Goal: Check status: Check status

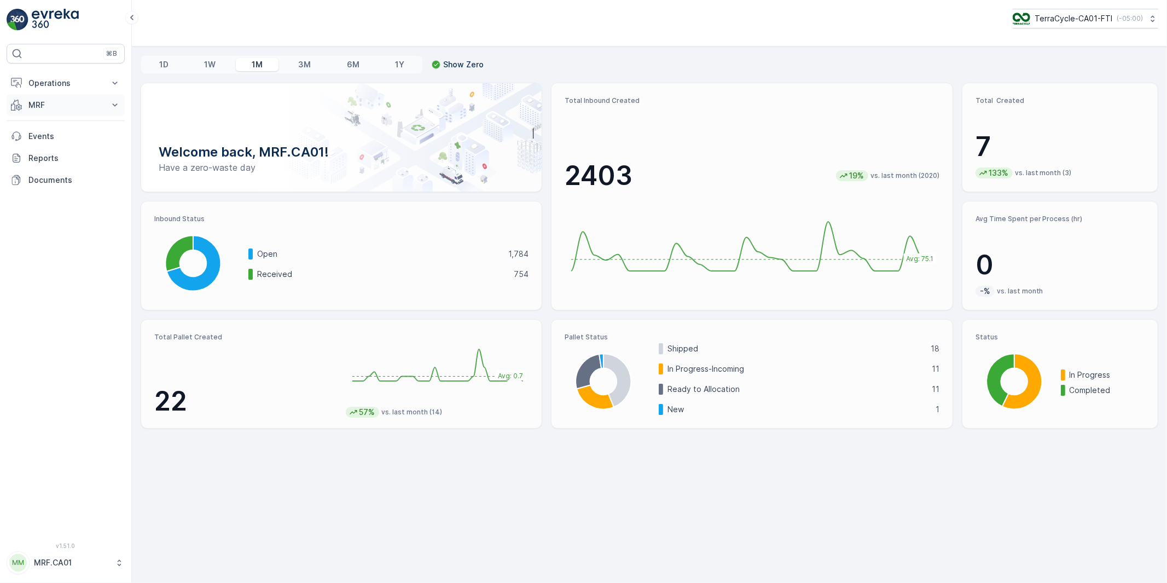
click at [42, 102] on p "MRF" at bounding box center [65, 105] width 74 height 11
click at [40, 138] on p "Inbound" at bounding box center [43, 139] width 30 height 11
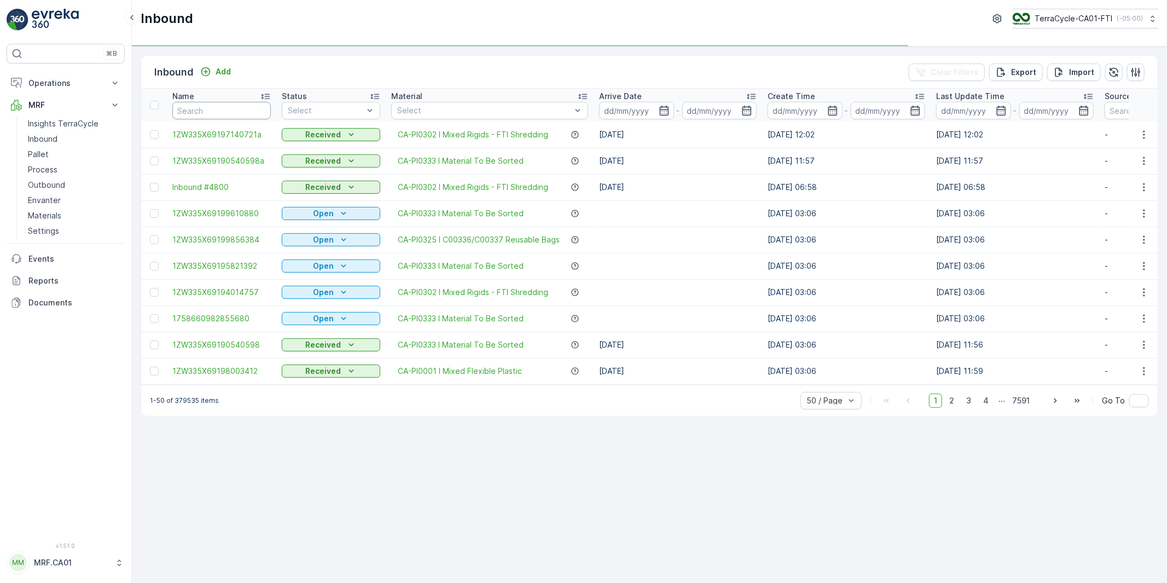
click at [210, 111] on input "text" at bounding box center [221, 111] width 99 height 18
paste input "1ZW335X69193114785"
type input "1ZW335X69193114785"
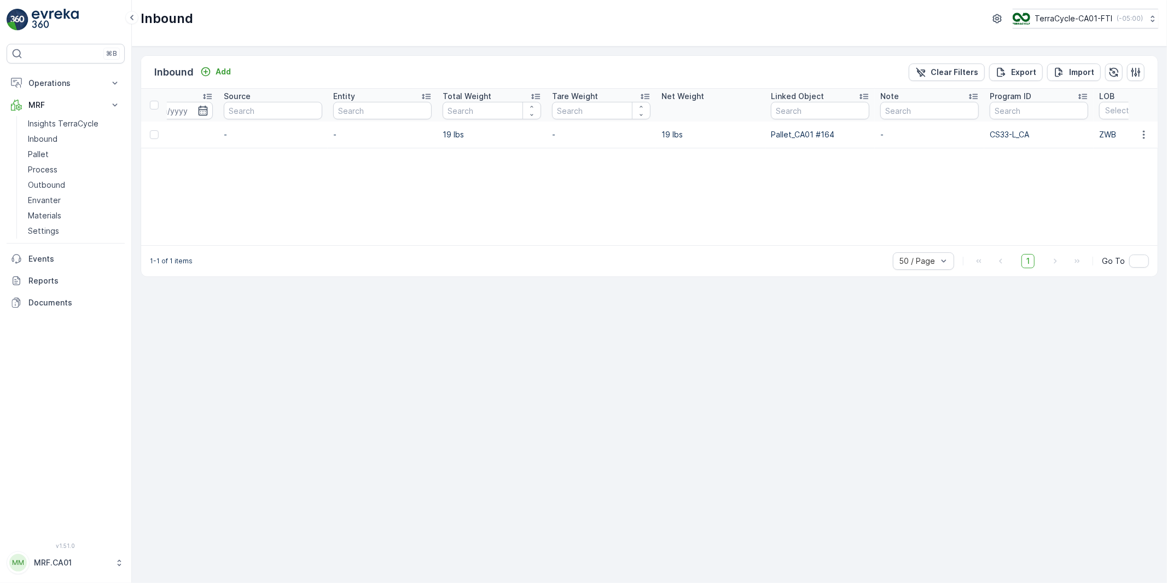
scroll to position [0, 828]
